Goal: Check status: Check status

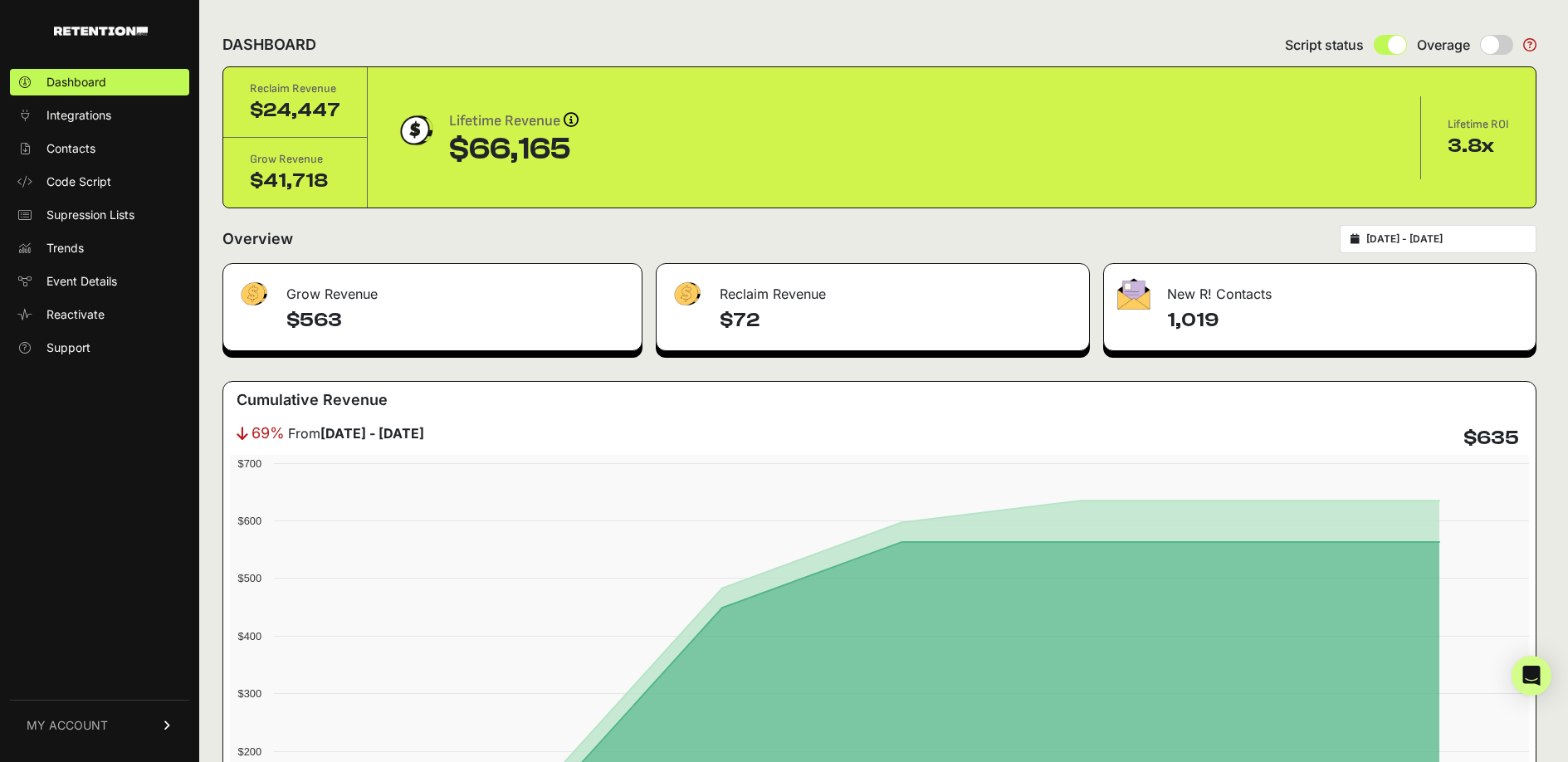
scroll to position [2483, 0]
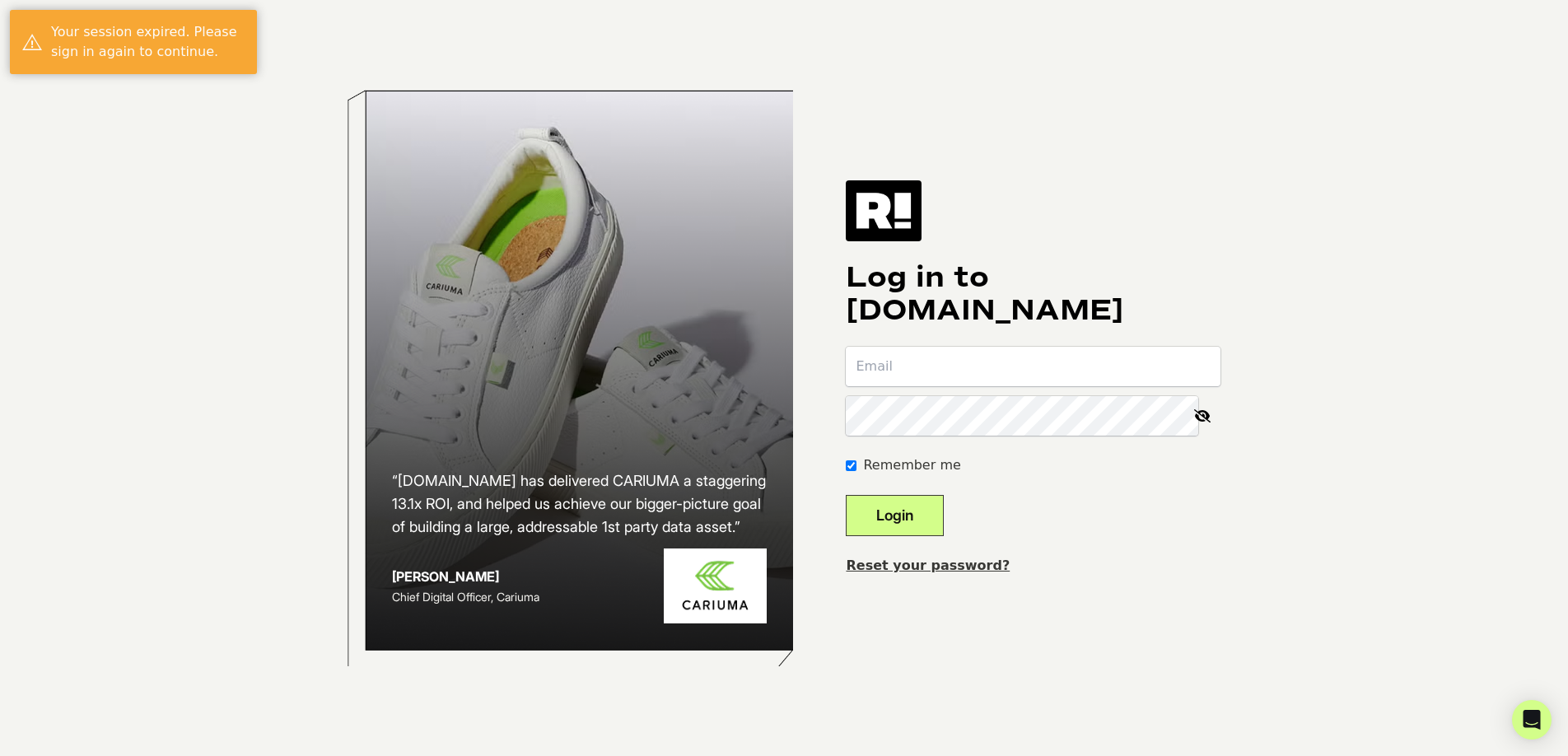
click at [0, 755] on com-1password-button at bounding box center [0, 756] width 0 height 0
type input "crainey@kerusso.com"
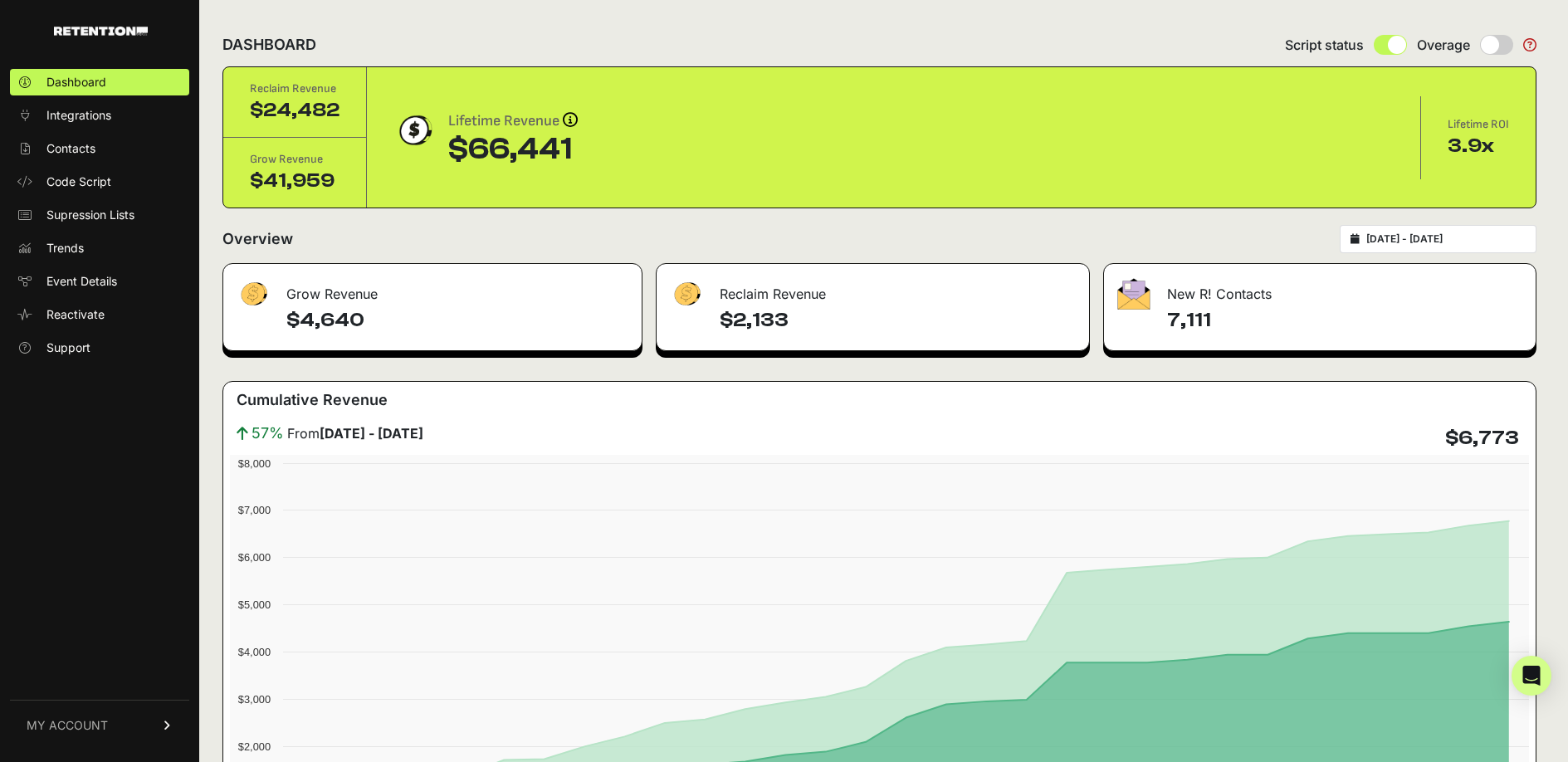
click at [1420, 237] on input "[DATE] - [DATE]" at bounding box center [1446, 239] width 160 height 13
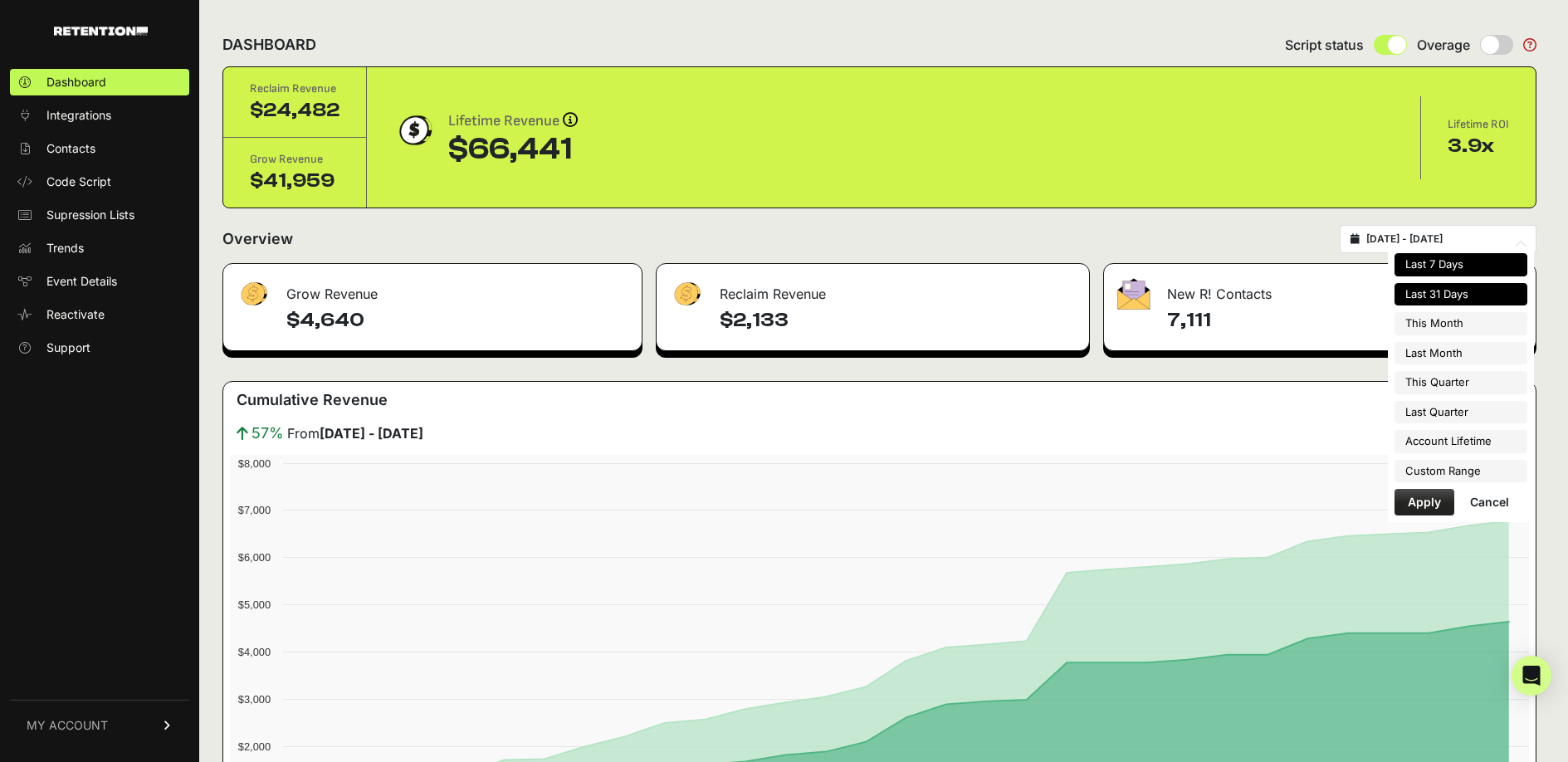
click at [1433, 265] on li "Last 7 Days" at bounding box center [1460, 265] width 133 height 24
type input "[DATE] - [DATE]"
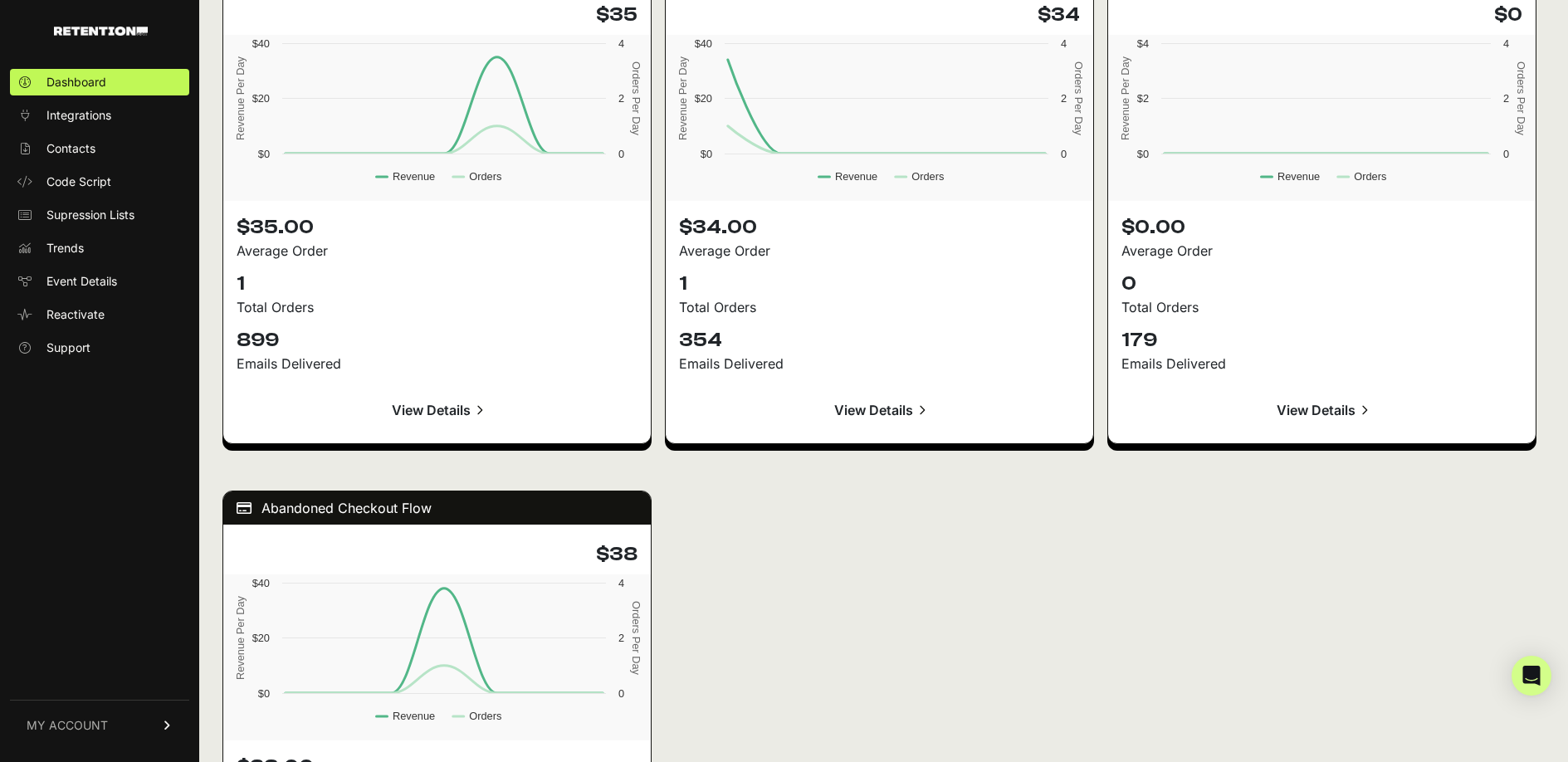
scroll to position [2483, 0]
